Goal: Contribute content: Contribute content

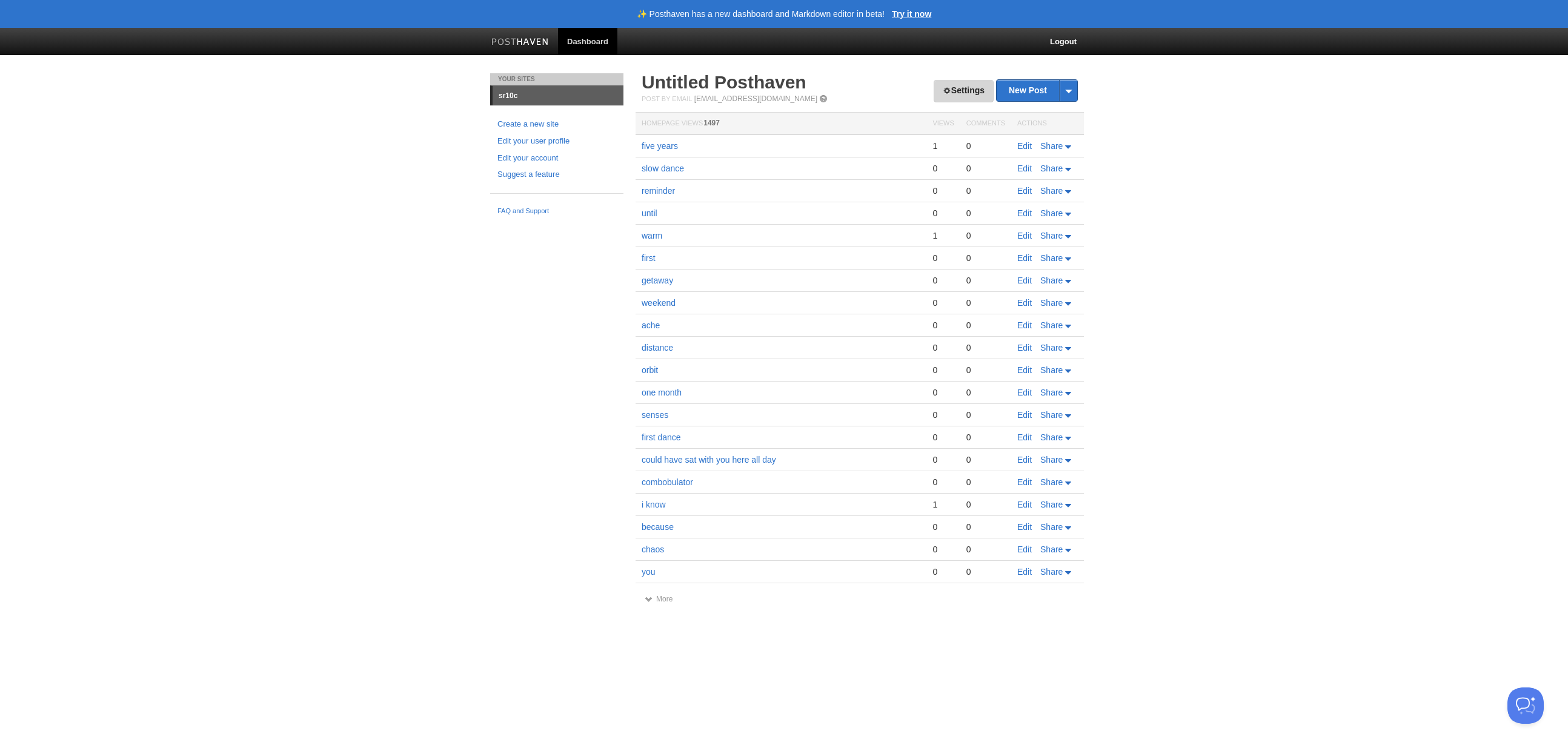
click at [976, 90] on link "Settings" at bounding box center [963, 91] width 60 height 22
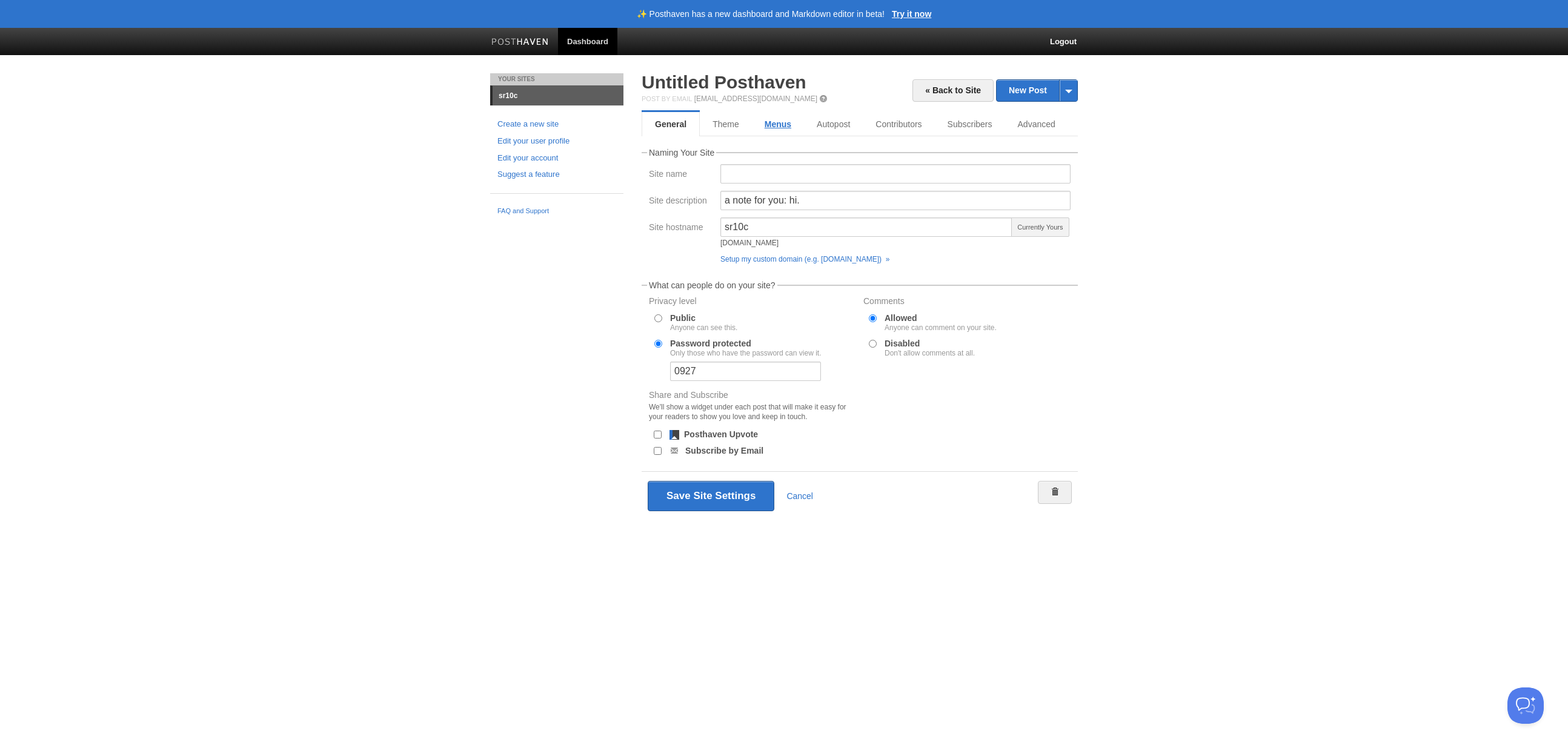
click at [783, 126] on link "Menus" at bounding box center [778, 123] width 52 height 24
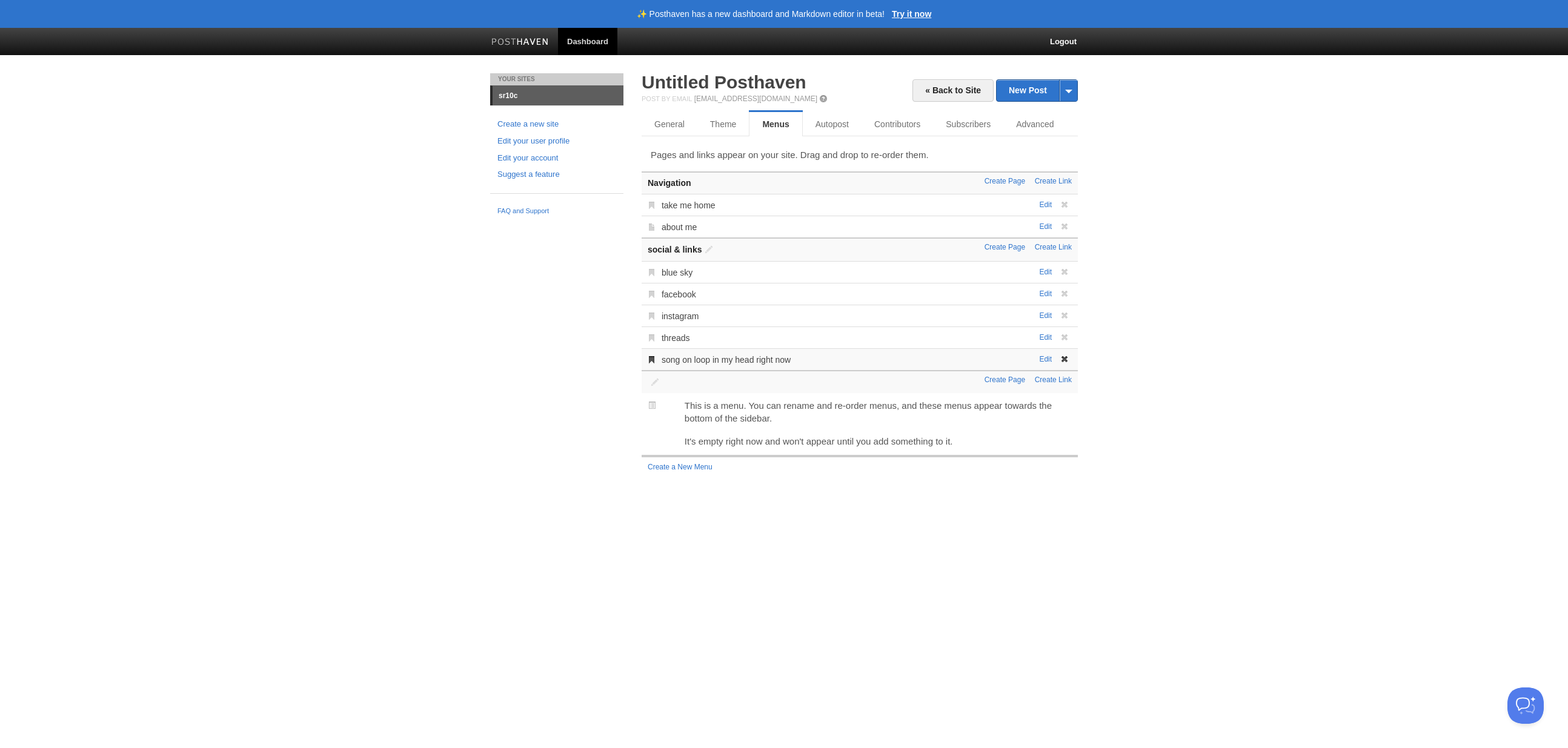
click at [890, 362] on div "Edit song on loop in my head right now Link Title song on loop in my head right…" at bounding box center [860, 359] width 436 height 21
click at [1048, 362] on link "Edit" at bounding box center [1045, 359] width 13 height 9
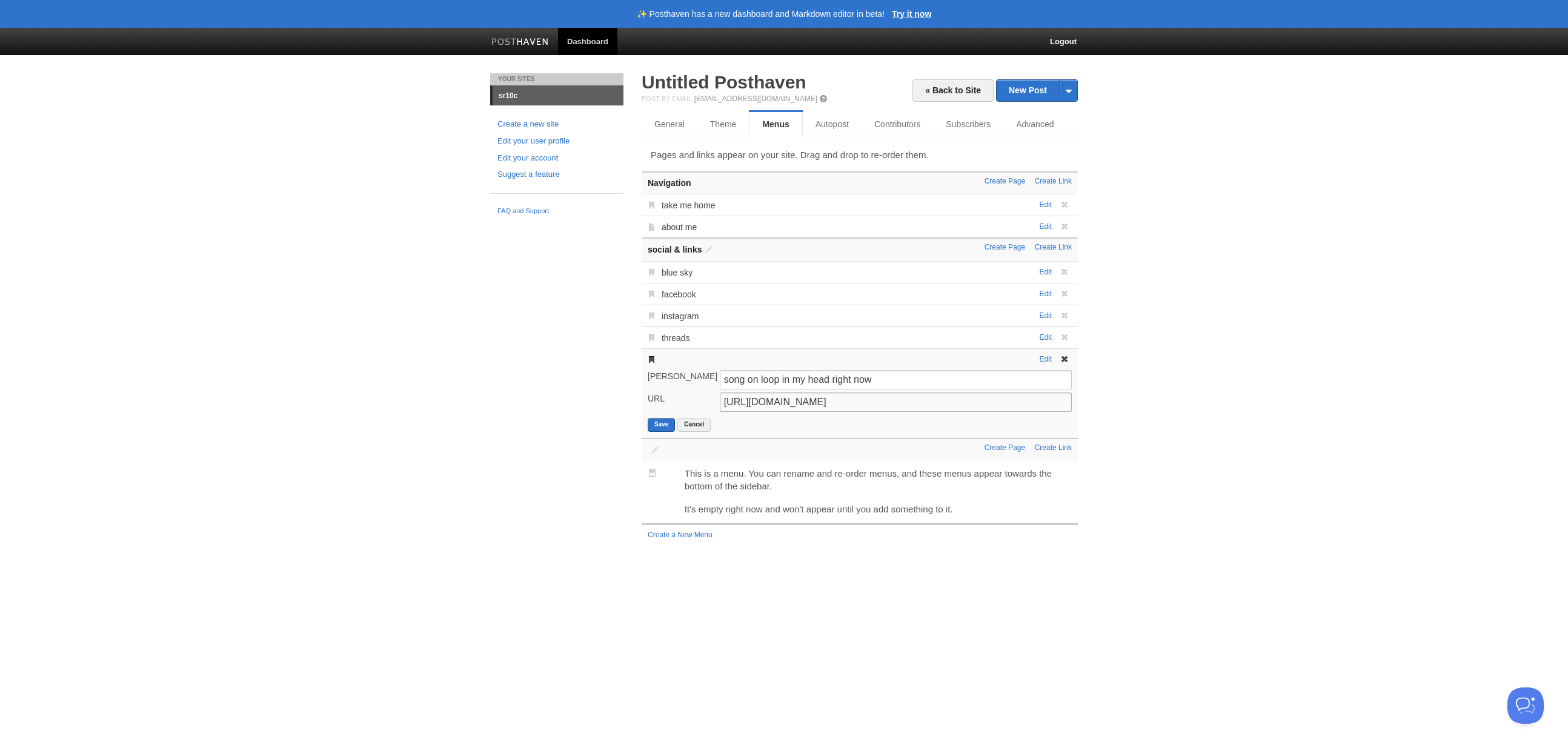
click at [842, 402] on input "https://youtu.be/sDjwl5xNEFQ?si=VwzdWD8U_G6zknUC" at bounding box center [895, 402] width 352 height 20
paste input "TiMuT2BhwO0?si=OyqrZK6ynjYQ7cwz"
type input "https://youtu.be/TiMuT2BhwO0?si=OyqrZK6ynjYQ7cwz"
click at [670, 427] on button "Save" at bounding box center [661, 424] width 27 height 14
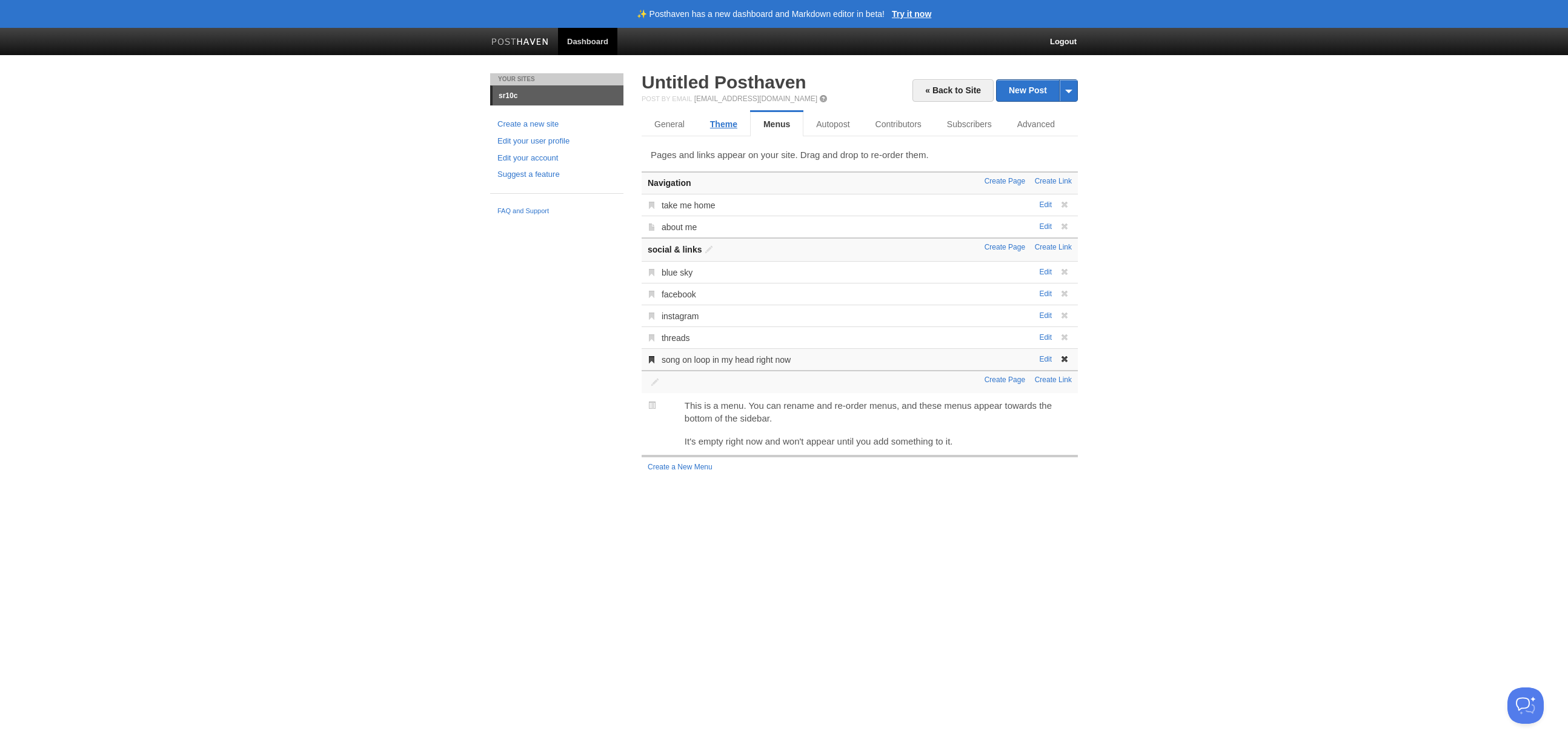
click at [715, 126] on link "Theme" at bounding box center [724, 123] width 53 height 24
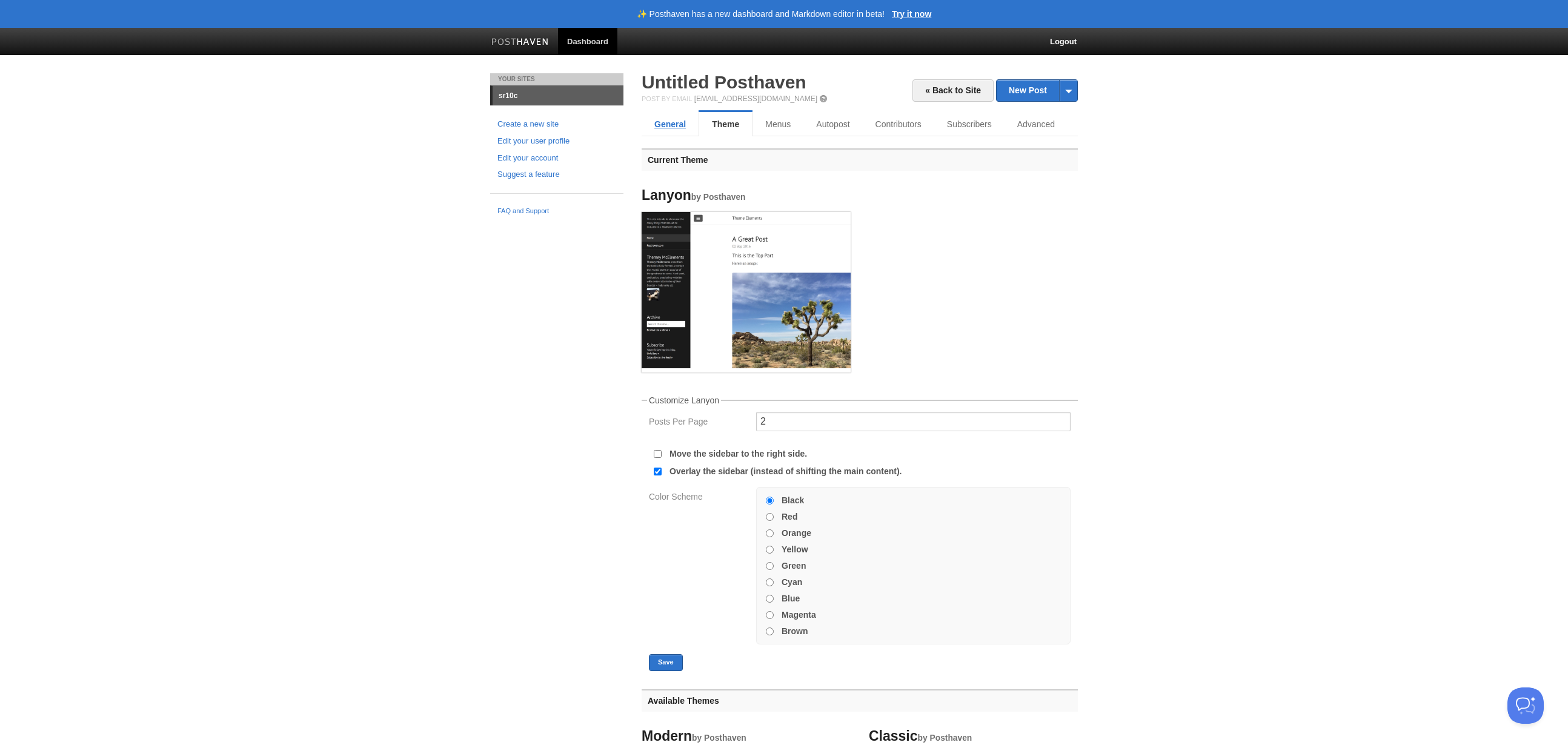
click at [670, 126] on link "General" at bounding box center [670, 123] width 57 height 24
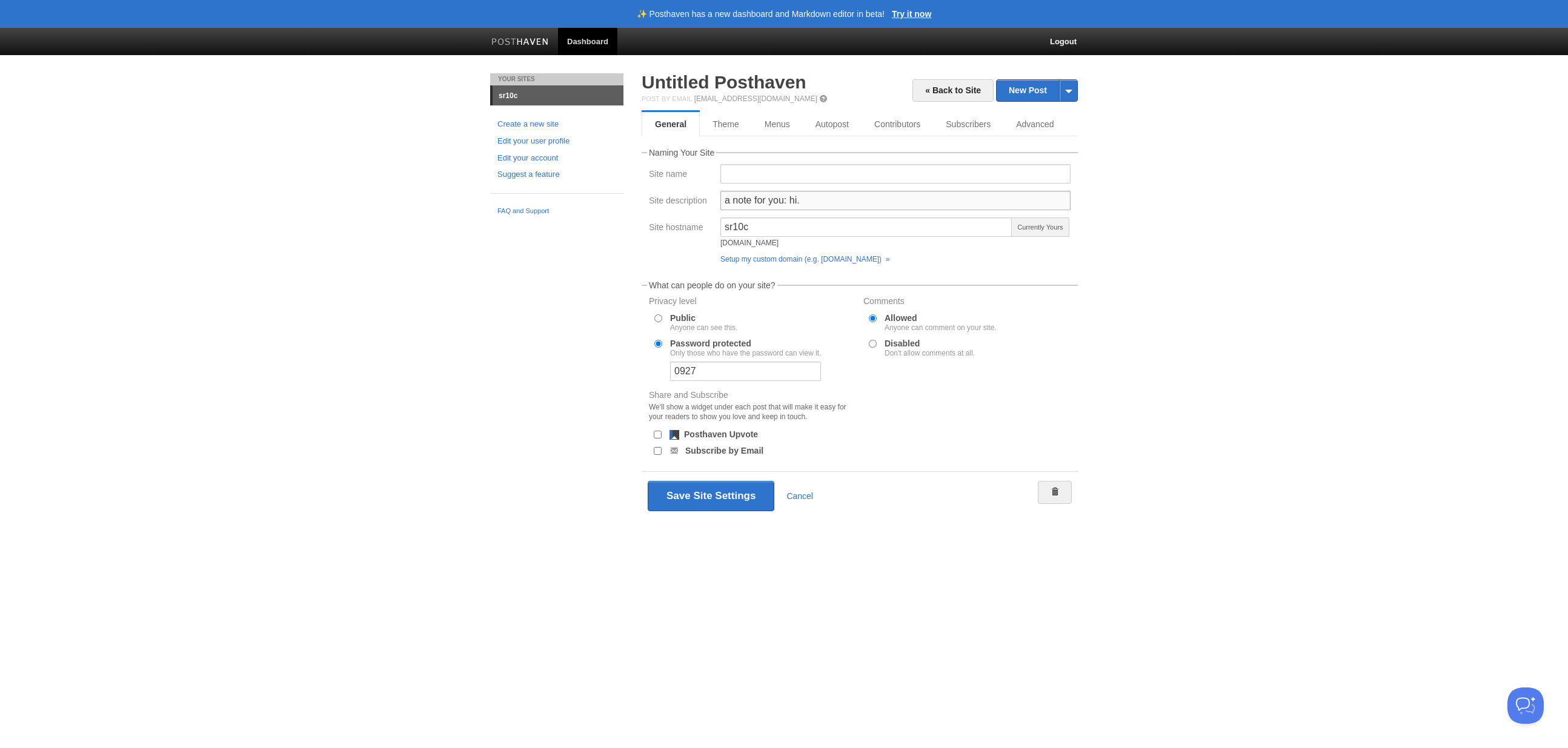
drag, startPoint x: 788, startPoint y: 198, endPoint x: 806, endPoint y: 198, distance: 18.0
click at [806, 198] on input "a note for you: hi." at bounding box center [895, 201] width 350 height 20
type input "a note for you: i miss you so much right now."
click at [697, 507] on button "Save Site Settings" at bounding box center [711, 496] width 127 height 30
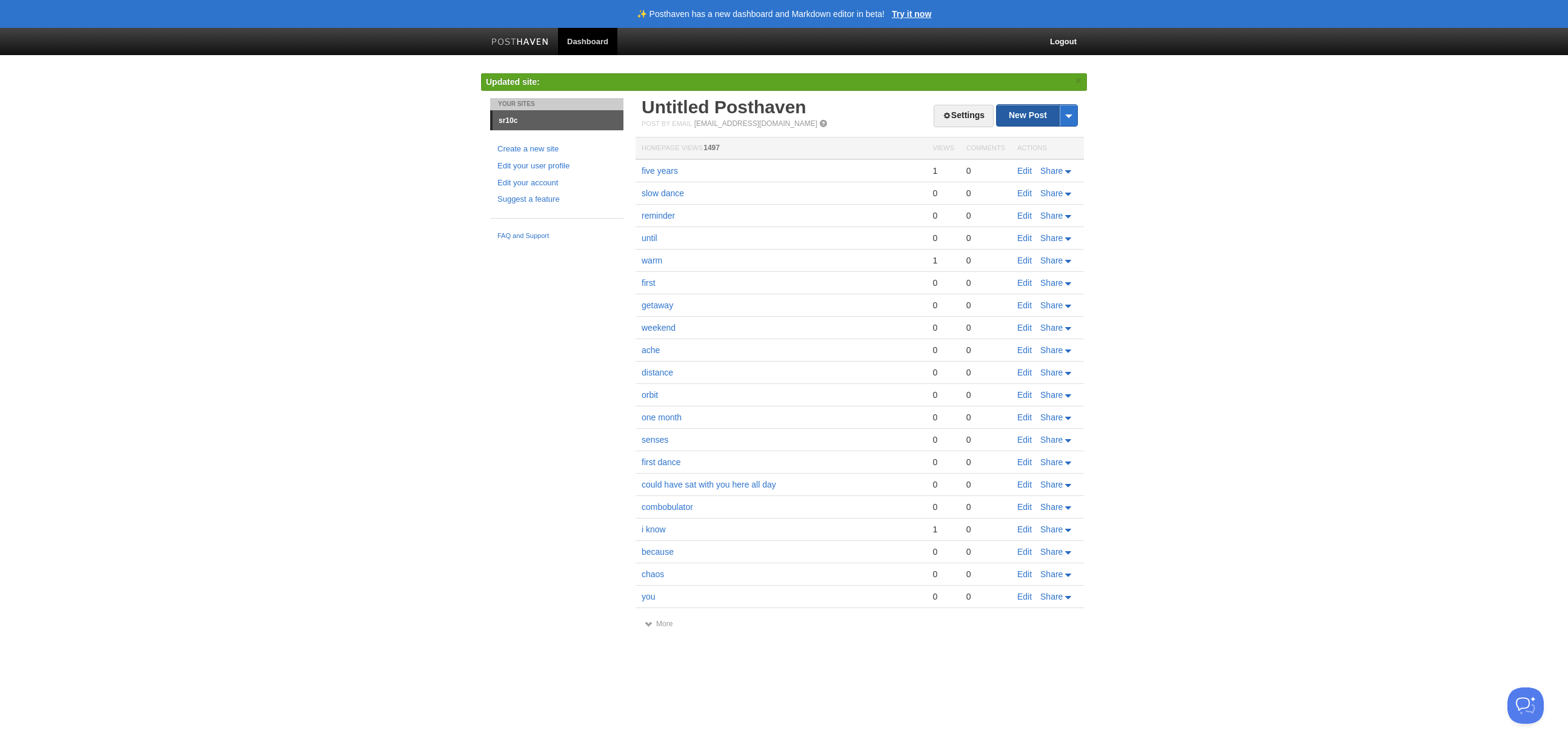
click at [1021, 117] on link "New Post" at bounding box center [1037, 115] width 80 height 21
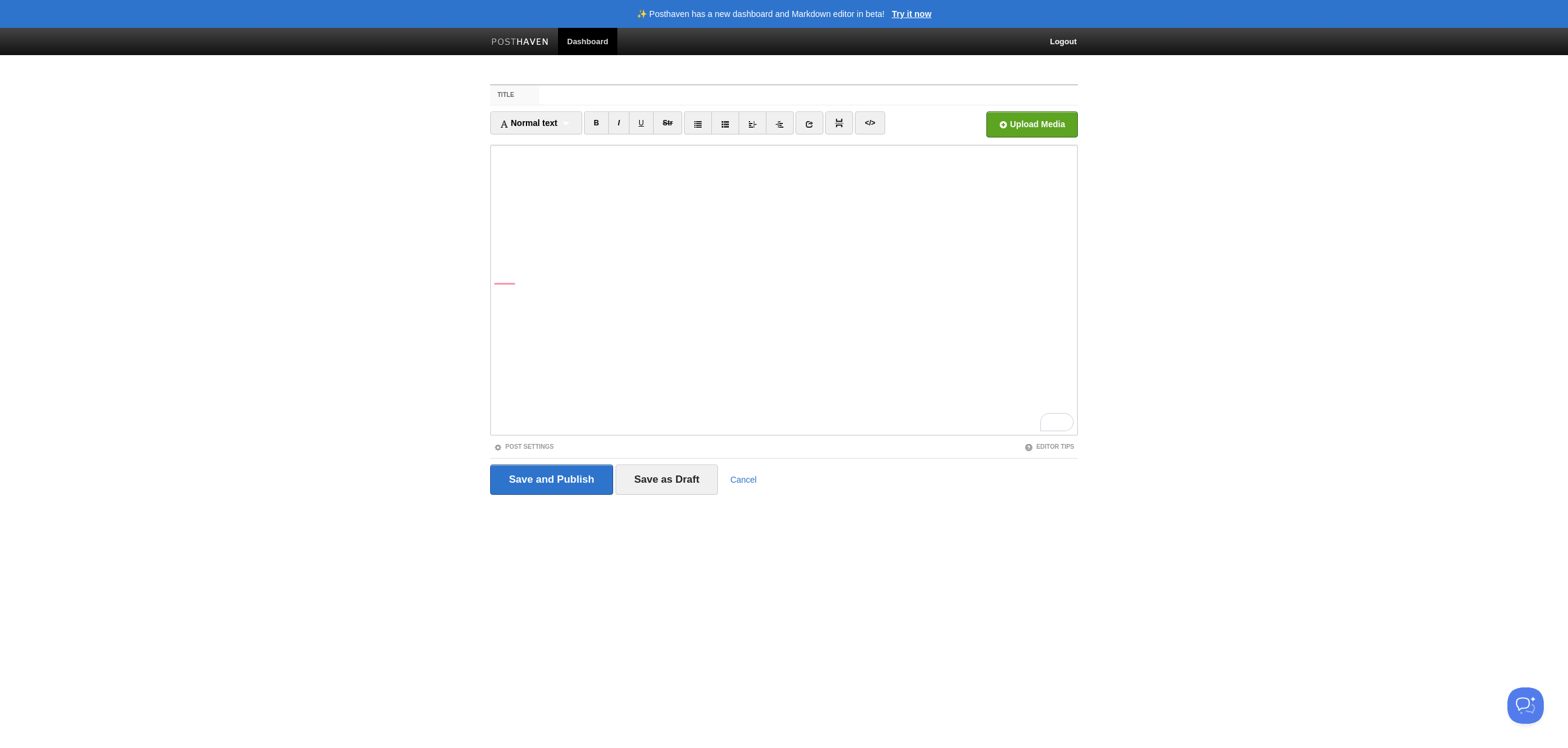
click at [493, 174] on iframe at bounding box center [784, 290] width 587 height 290
click at [556, 92] on input "Title" at bounding box center [809, 95] width 539 height 20
type input "the chair"
click at [536, 481] on input "Save and Publish" at bounding box center [552, 479] width 123 height 30
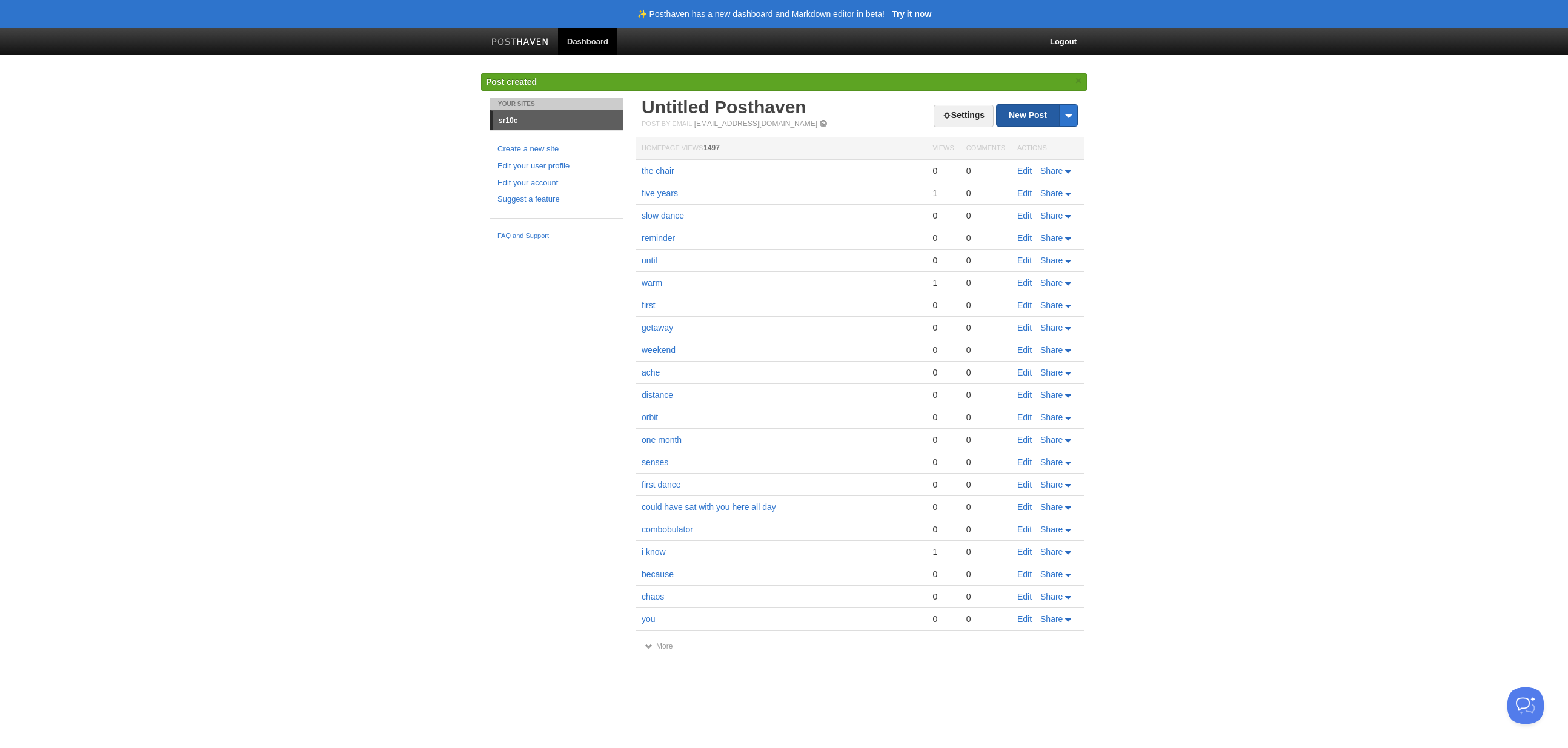
click at [1016, 114] on link "New Post" at bounding box center [1037, 115] width 80 height 21
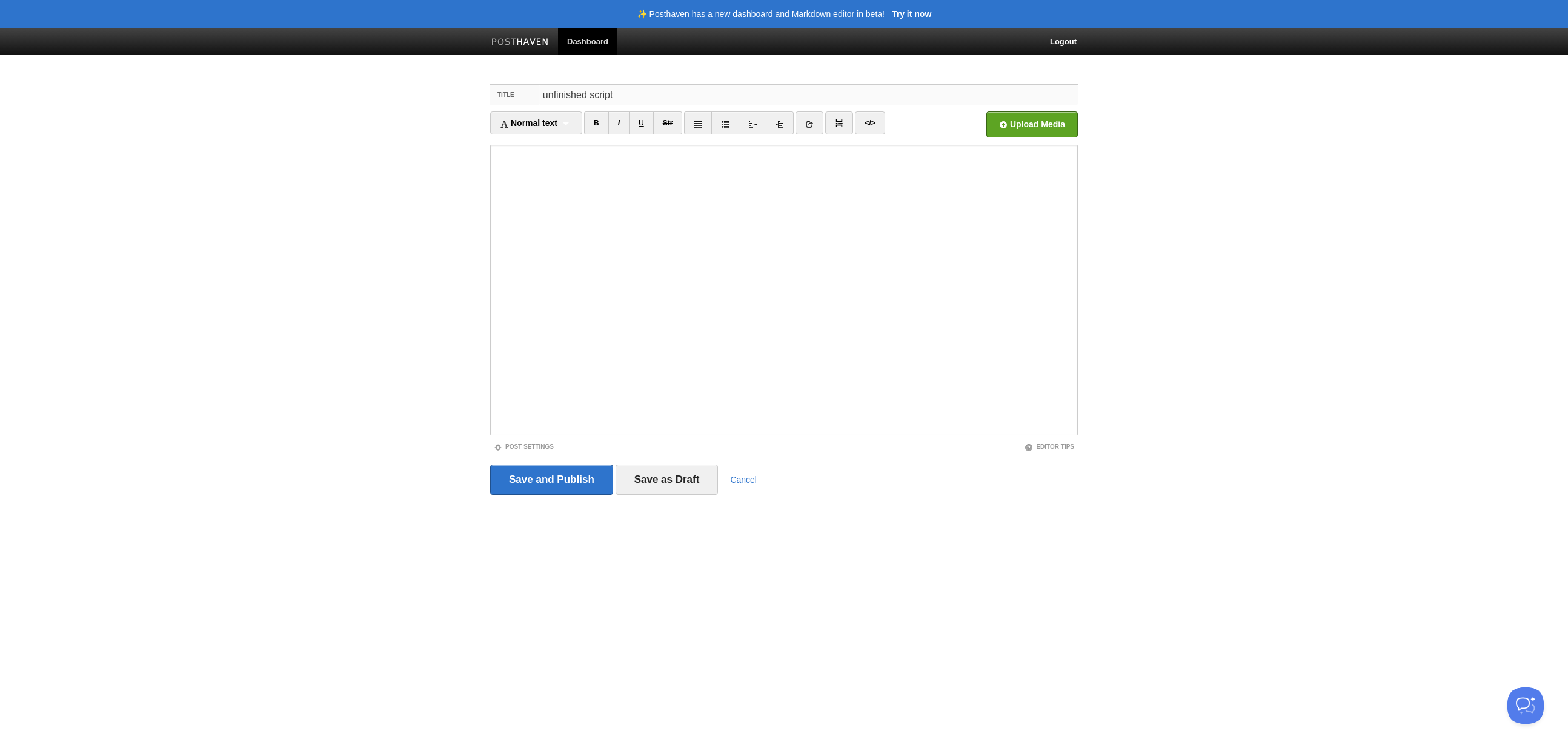
type input "unfinished script"
click at [538, 480] on input "Save and Publish" at bounding box center [552, 479] width 123 height 30
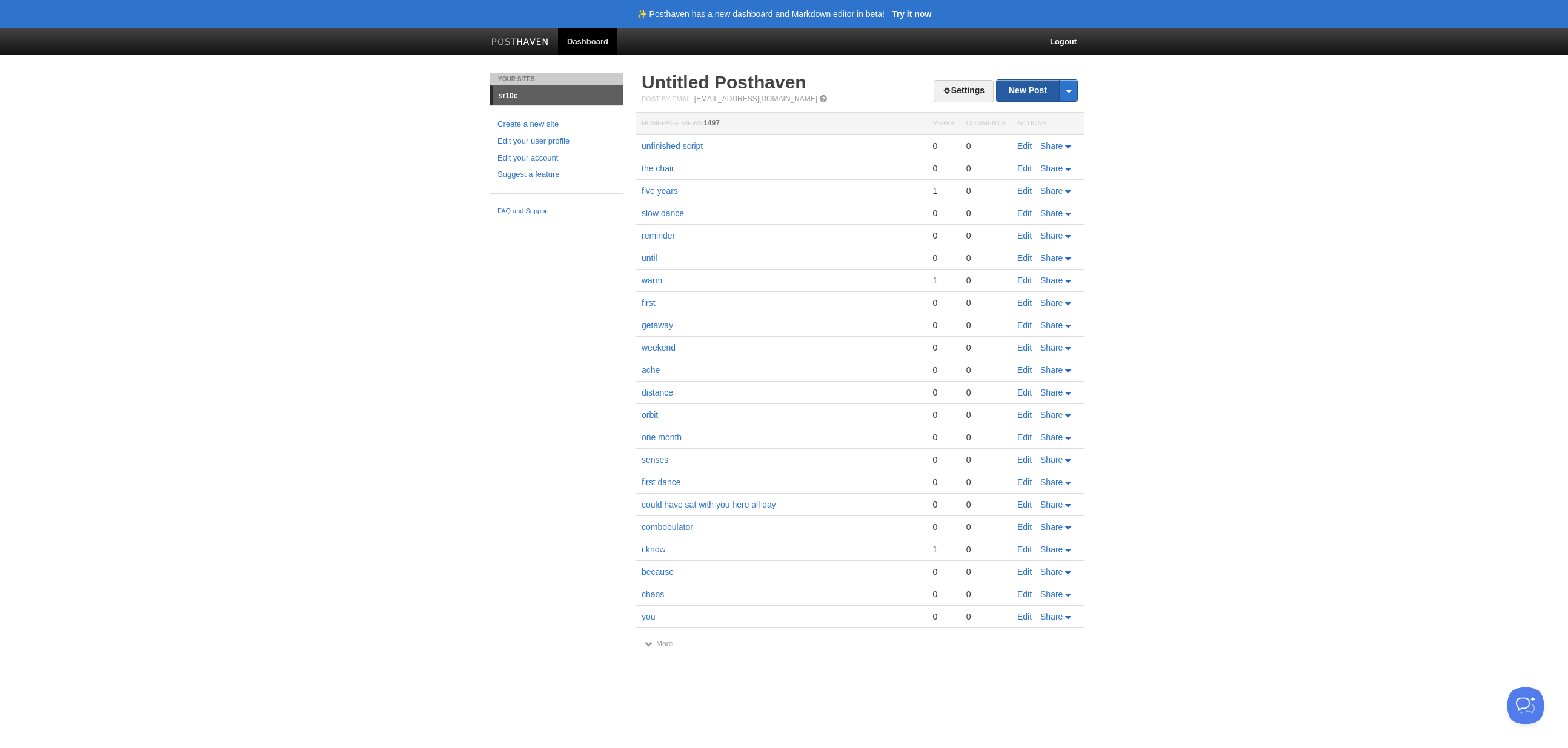
click at [1021, 95] on link "New Post" at bounding box center [1037, 90] width 80 height 21
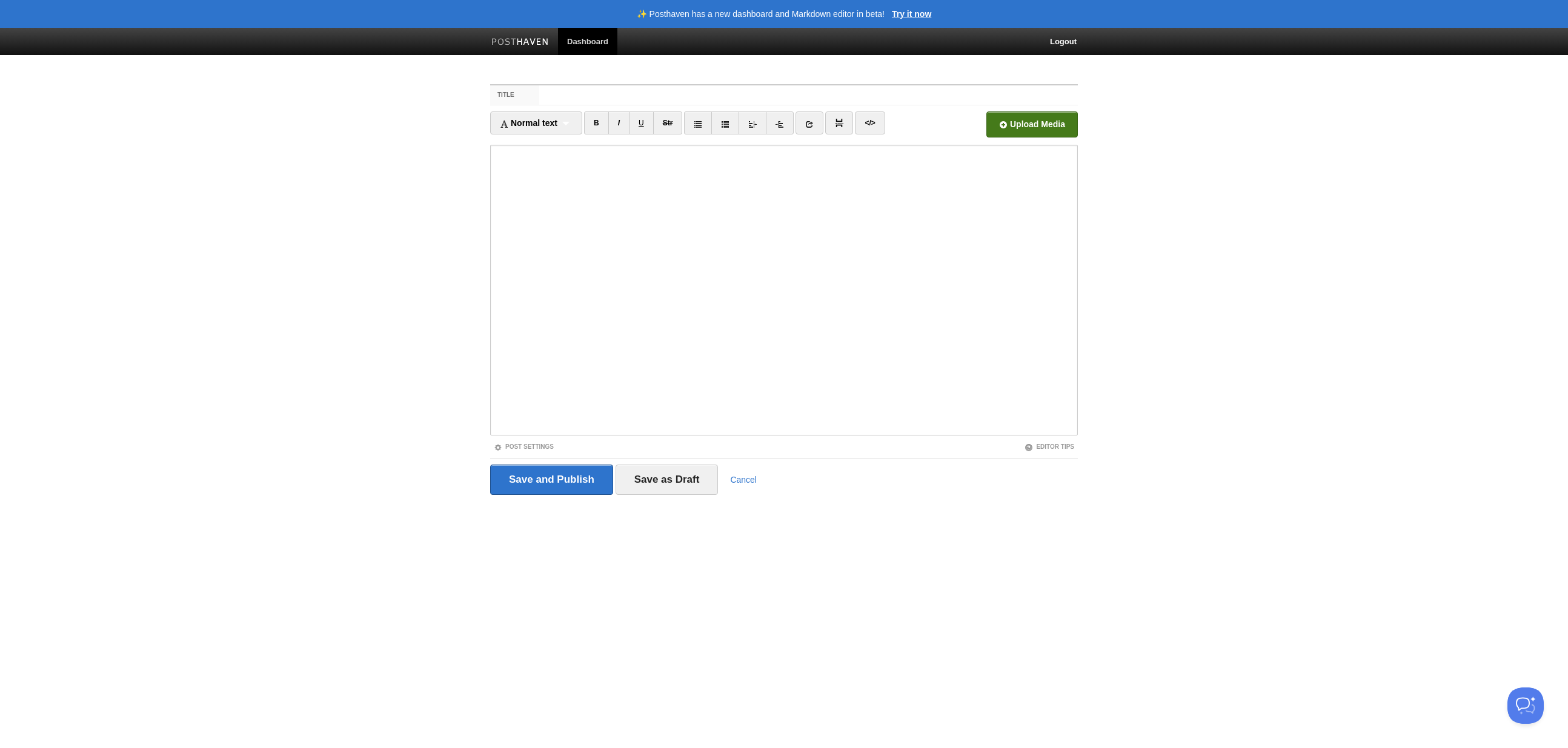
click at [1008, 131] on input "file" at bounding box center [666, 128] width 917 height 62
click at [582, 99] on input "Title" at bounding box center [809, 95] width 539 height 20
type input "happiness"
click at [552, 483] on input "Save and Publish" at bounding box center [552, 479] width 123 height 30
